Goal: Information Seeking & Learning: Find specific fact

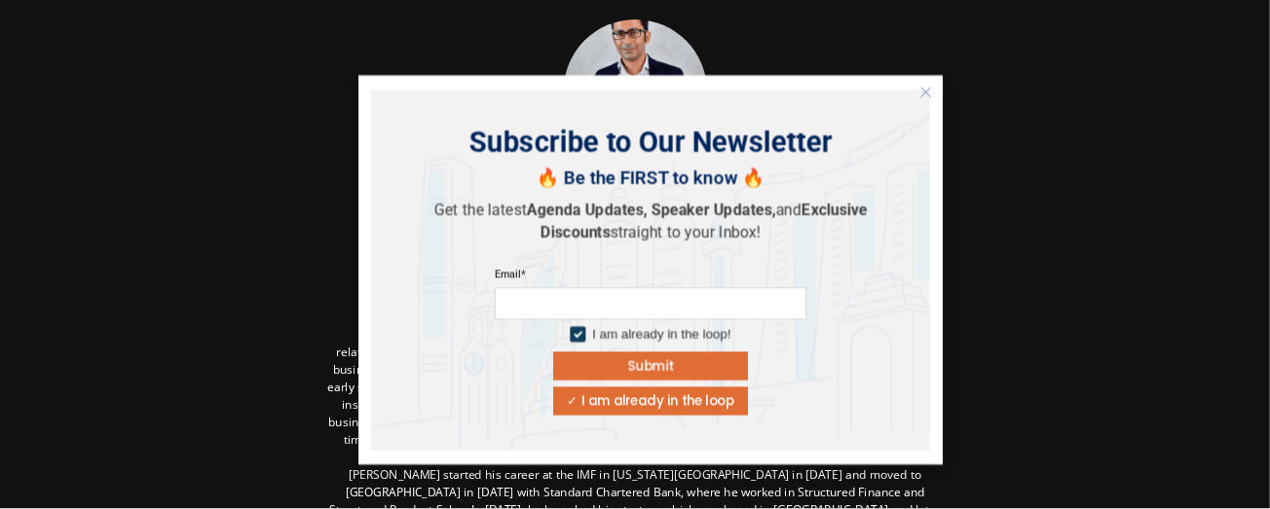
scroll to position [96, 0]
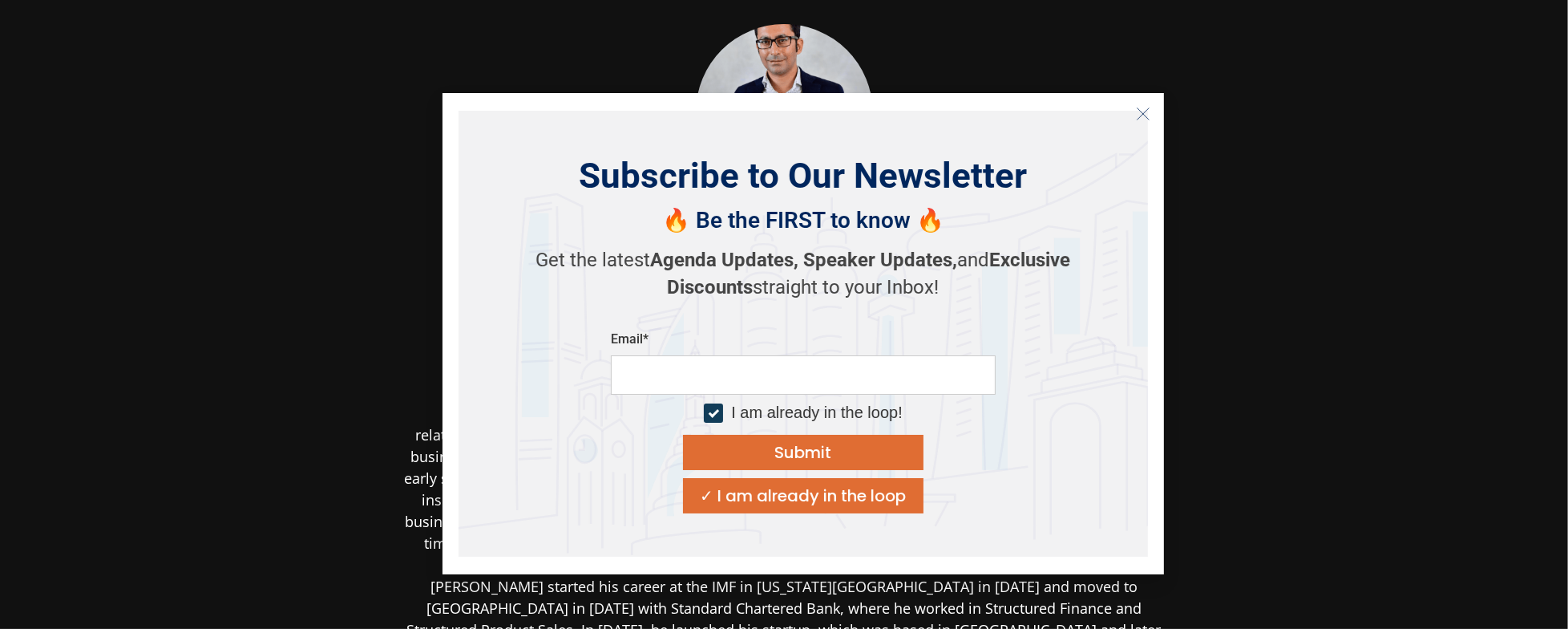
click at [784, 109] on icon "Close" at bounding box center [1143, 114] width 15 height 15
click at [784, 109] on div at bounding box center [784, 113] width 779 height 265
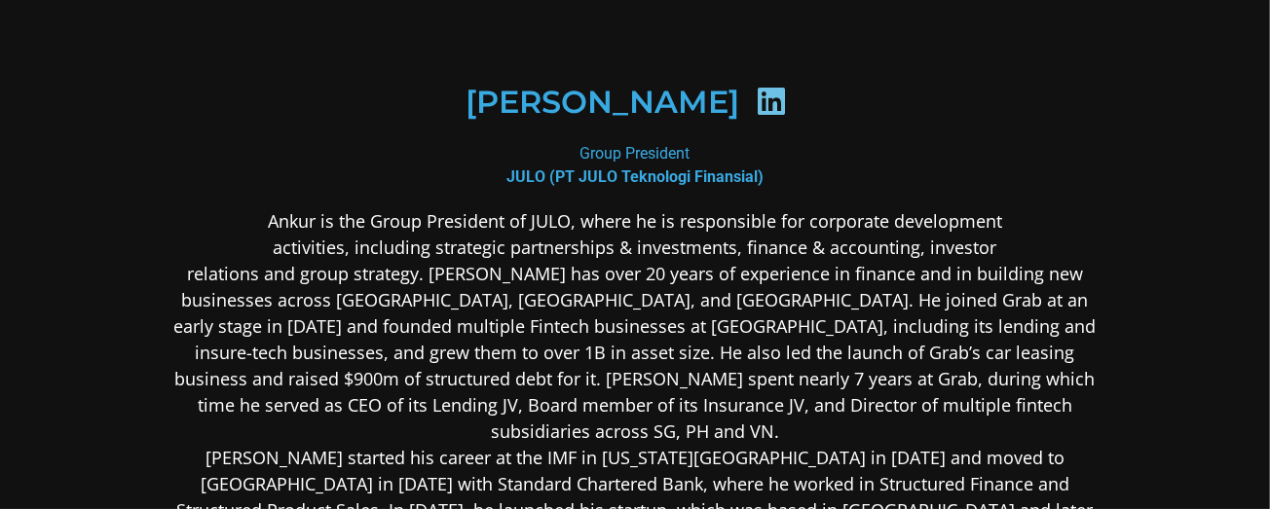
scroll to position [357, 0]
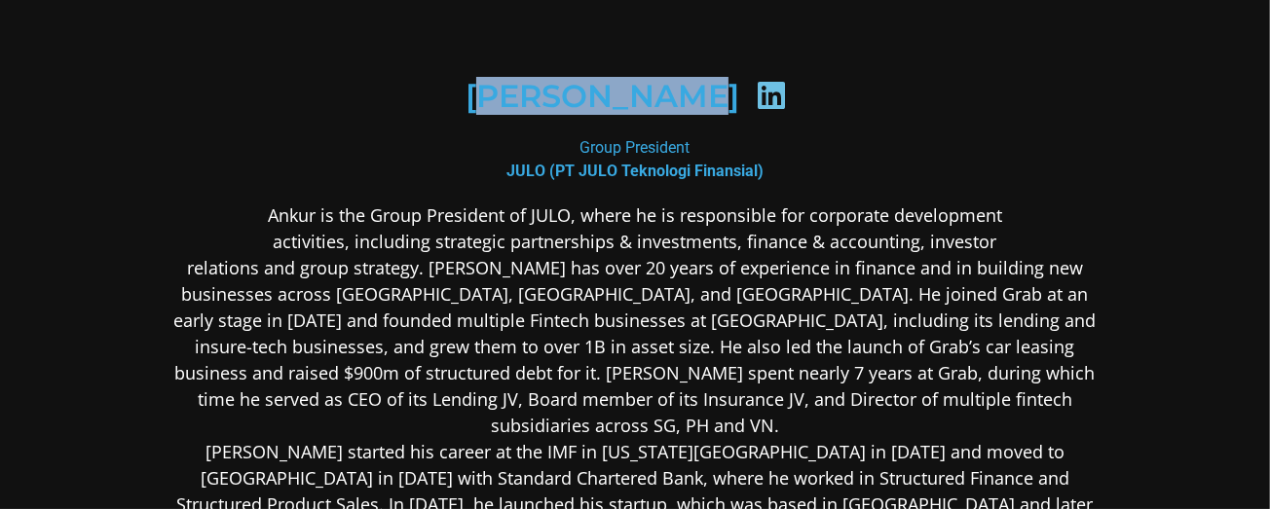
drag, startPoint x: 478, startPoint y: 93, endPoint x: 693, endPoint y: 93, distance: 214.3
click at [693, 93] on h2 "[PERSON_NAME]" at bounding box center [603, 96] width 274 height 31
drag, startPoint x: 462, startPoint y: 97, endPoint x: 720, endPoint y: 96, distance: 258.1
click at [720, 96] on div "[PERSON_NAME]" at bounding box center [635, 97] width 852 height 100
click at [739, 96] on div at bounding box center [771, 99] width 65 height 38
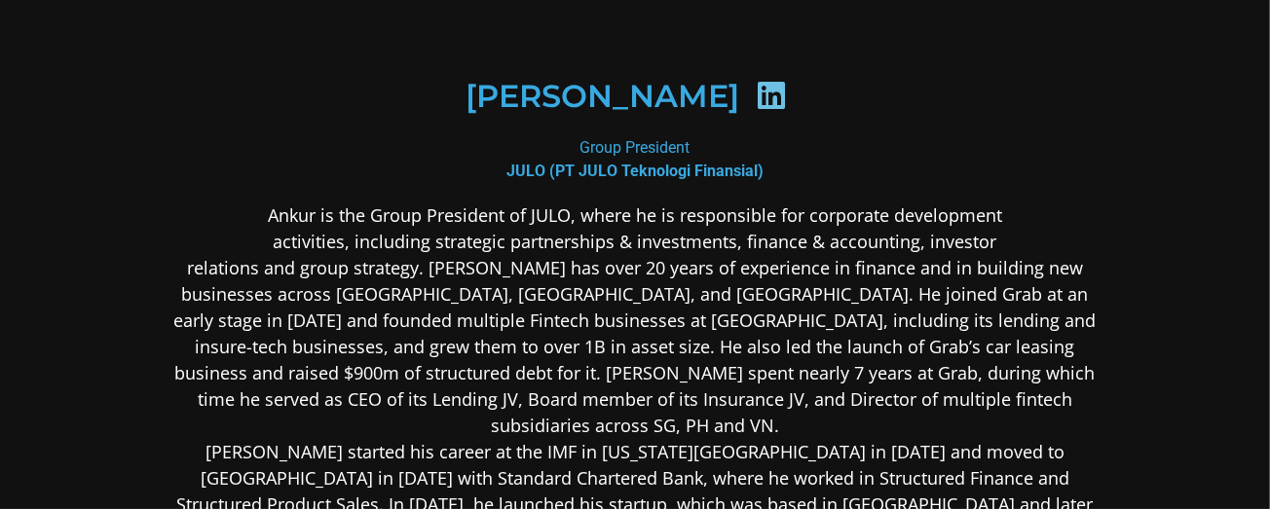
drag, startPoint x: 685, startPoint y: 94, endPoint x: 580, endPoint y: 93, distance: 105.2
click at [480, 89] on div "[PERSON_NAME]" at bounding box center [635, 97] width 852 height 100
drag, startPoint x: 580, startPoint y: 93, endPoint x: 602, endPoint y: 93, distance: 22.4
drag, startPoint x: 602, startPoint y: 93, endPoint x: 691, endPoint y: 93, distance: 88.6
drag, startPoint x: 691, startPoint y: 93, endPoint x: 533, endPoint y: 122, distance: 160.5
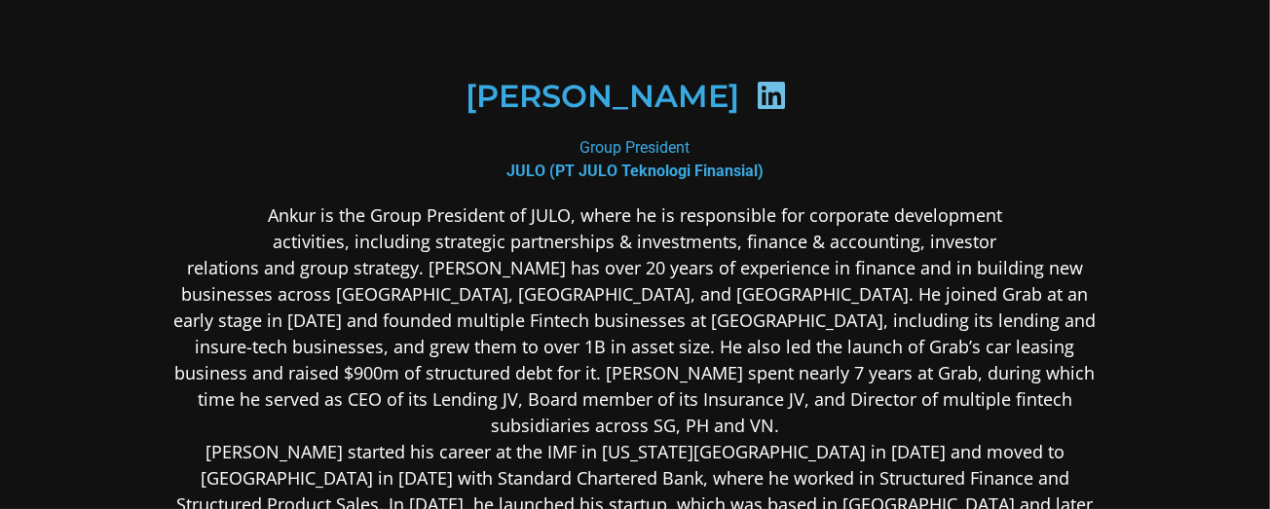
click at [532, 122] on div "[PERSON_NAME]" at bounding box center [635, 97] width 852 height 100
drag, startPoint x: 471, startPoint y: 92, endPoint x: 517, endPoint y: 93, distance: 46.8
click at [478, 93] on h2 "[PERSON_NAME]" at bounding box center [603, 96] width 274 height 31
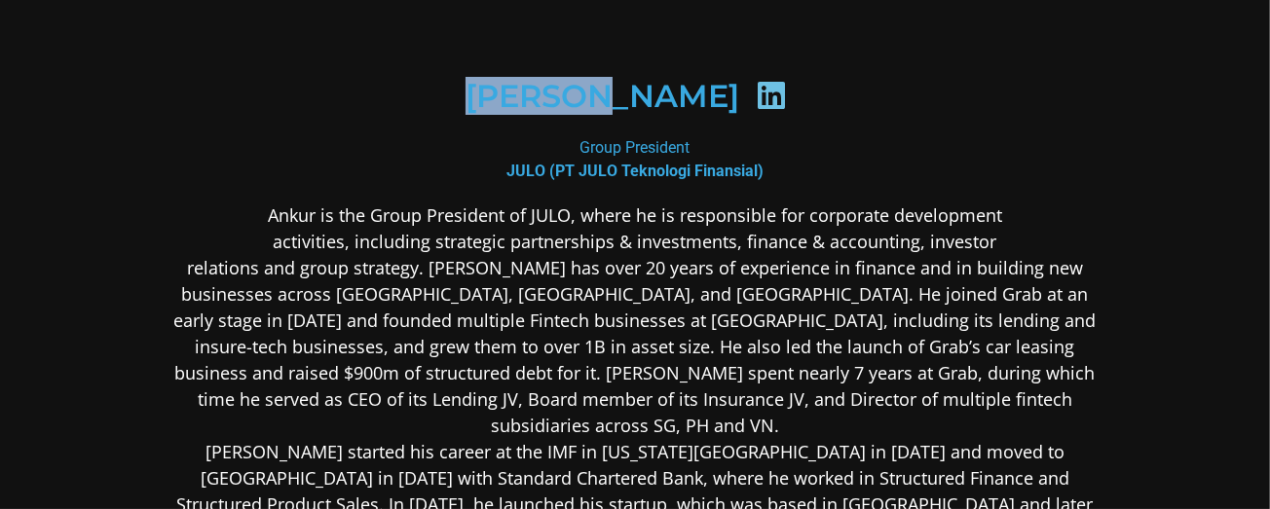
drag, startPoint x: 472, startPoint y: 100, endPoint x: 613, endPoint y: 98, distance: 140.3
click at [607, 98] on h2 "[PERSON_NAME]" at bounding box center [603, 96] width 274 height 31
click at [661, 98] on h2 "[PERSON_NAME]" at bounding box center [603, 96] width 274 height 31
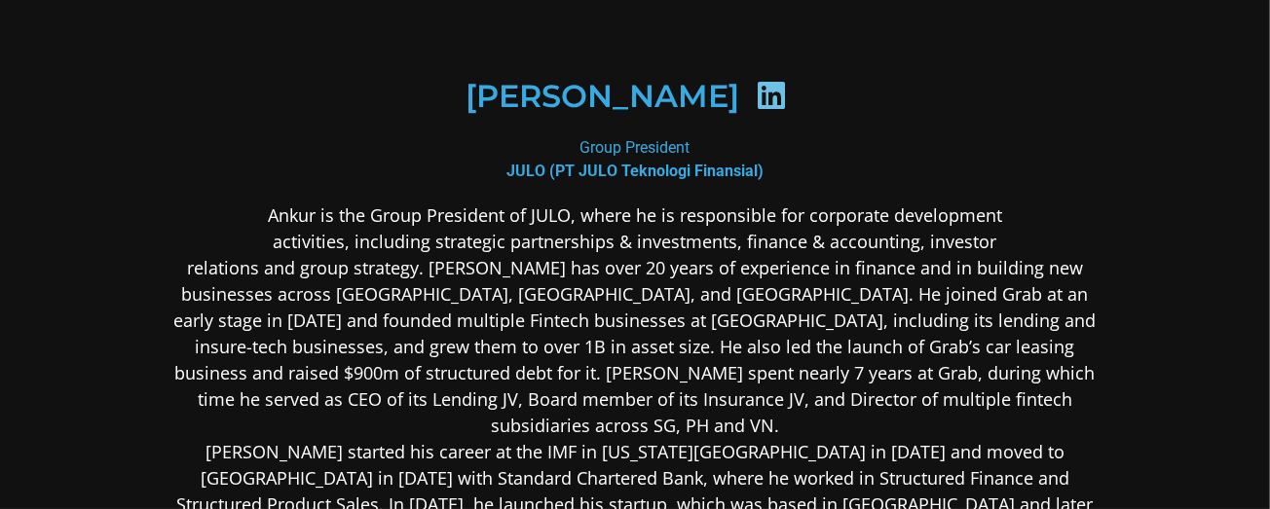
click at [545, 108] on h2 "[PERSON_NAME]" at bounding box center [603, 96] width 274 height 31
drag, startPoint x: 471, startPoint y: 93, endPoint x: 713, endPoint y: 93, distance: 242.6
click at [713, 93] on h2 "[PERSON_NAME]" at bounding box center [603, 96] width 274 height 31
copy h2 "[PERSON_NAME]"
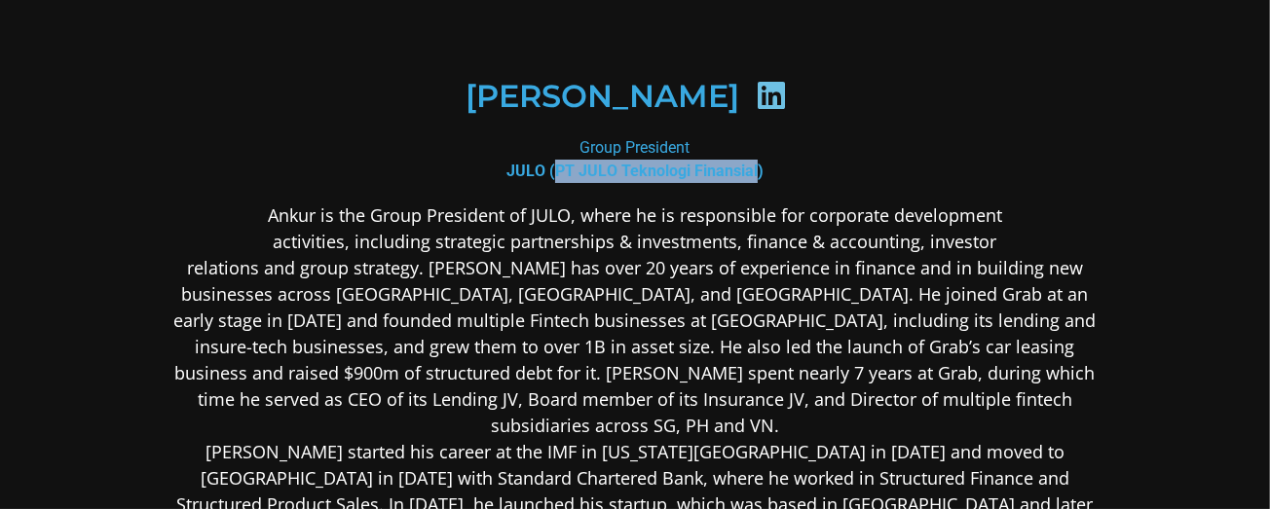
drag, startPoint x: 550, startPoint y: 169, endPoint x: 744, endPoint y: 170, distance: 193.9
click at [744, 170] on b "JULO (PT JULO Teknologi Finansial)" at bounding box center [635, 171] width 257 height 19
copy b "PT JULO Teknologi Finansial"
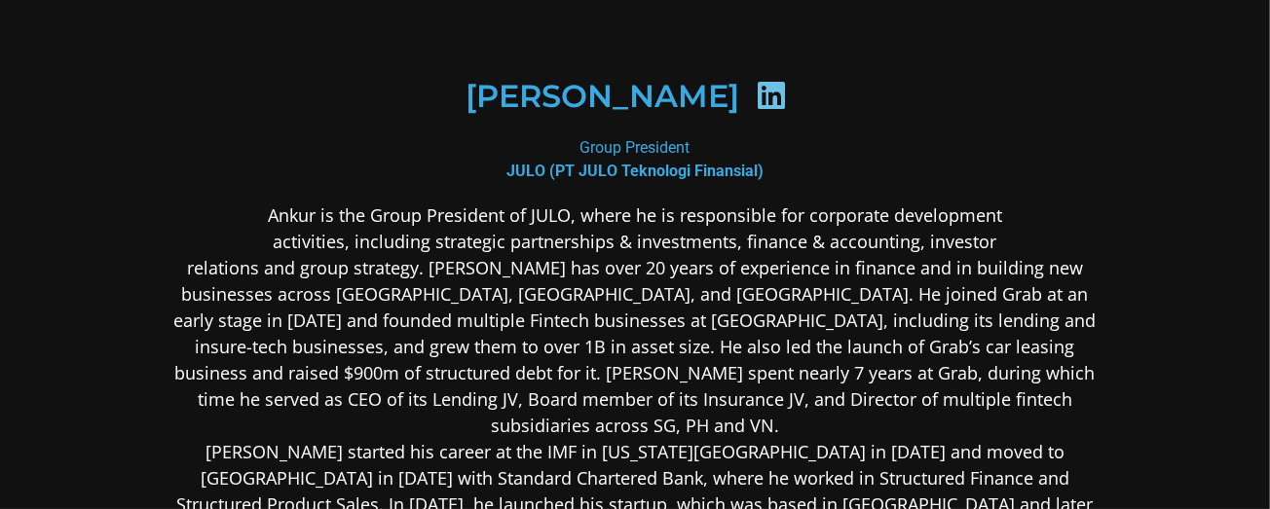
drag, startPoint x: 298, startPoint y: 85, endPoint x: 340, endPoint y: 22, distance: 75.1
click at [299, 74] on div "[PERSON_NAME]" at bounding box center [635, 97] width 852 height 100
